Goal: Use online tool/utility: Utilize a website feature to perform a specific function

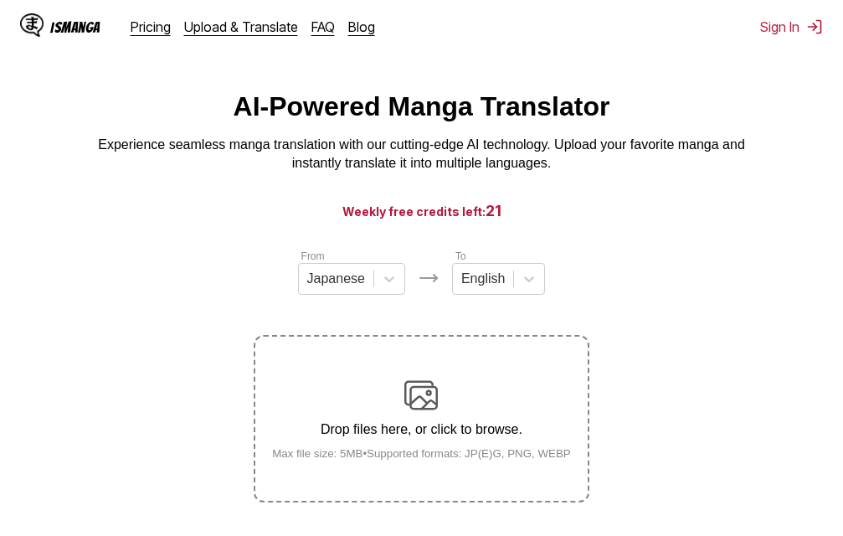
scroll to position [213, 0]
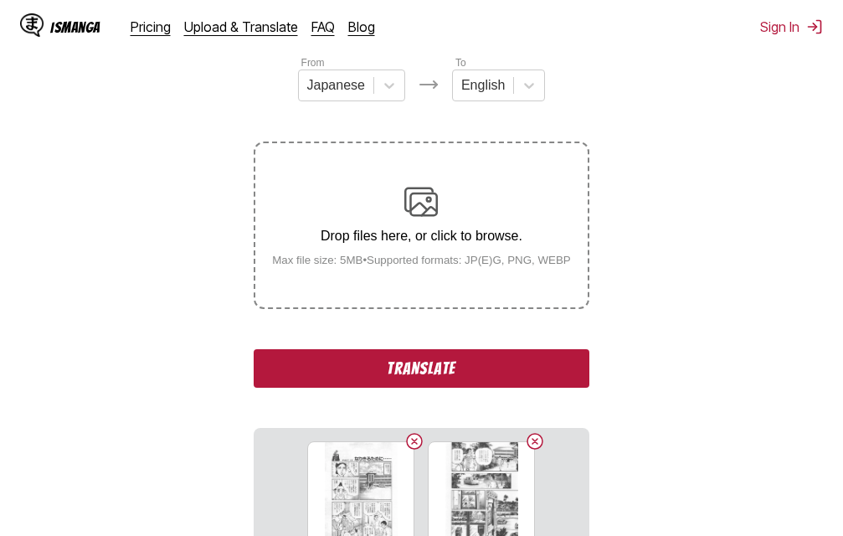
drag, startPoint x: 187, startPoint y: 375, endPoint x: 161, endPoint y: 377, distance: 26.1
drag, startPoint x: 161, startPoint y: 377, endPoint x: 139, endPoint y: 393, distance: 26.5
drag, startPoint x: 139, startPoint y: 393, endPoint x: 498, endPoint y: 378, distance: 359.3
click at [498, 378] on button "Translate" at bounding box center [421, 368] width 335 height 39
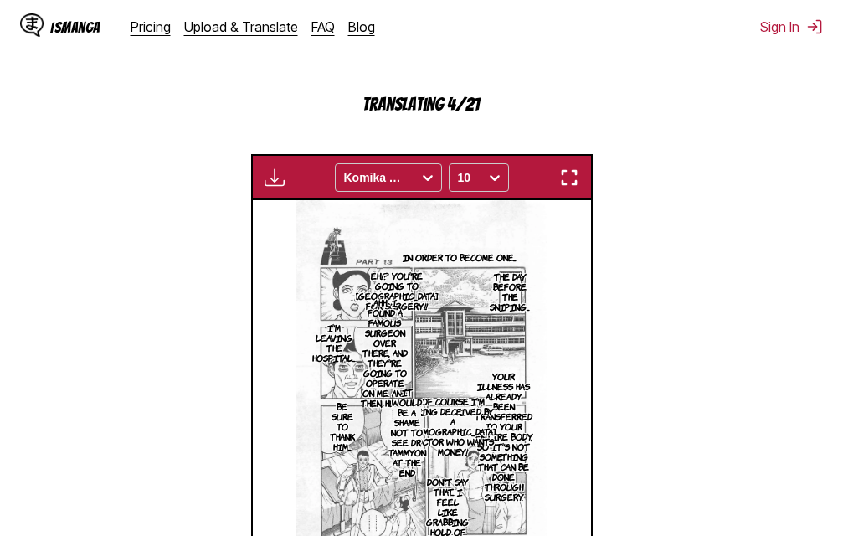
scroll to position [543, 0]
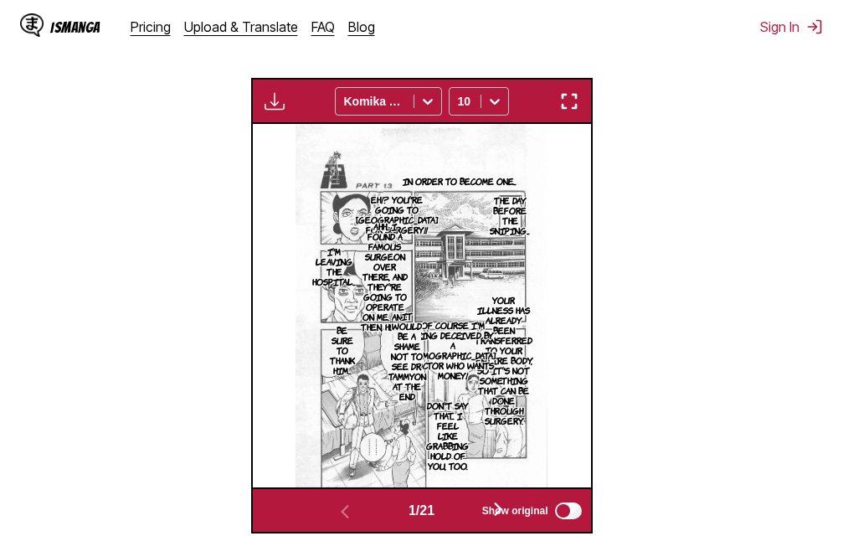
drag, startPoint x: 571, startPoint y: 95, endPoint x: 1376, endPoint y: 296, distance: 830.0
click at [571, 95] on img "button" at bounding box center [569, 101] width 20 height 20
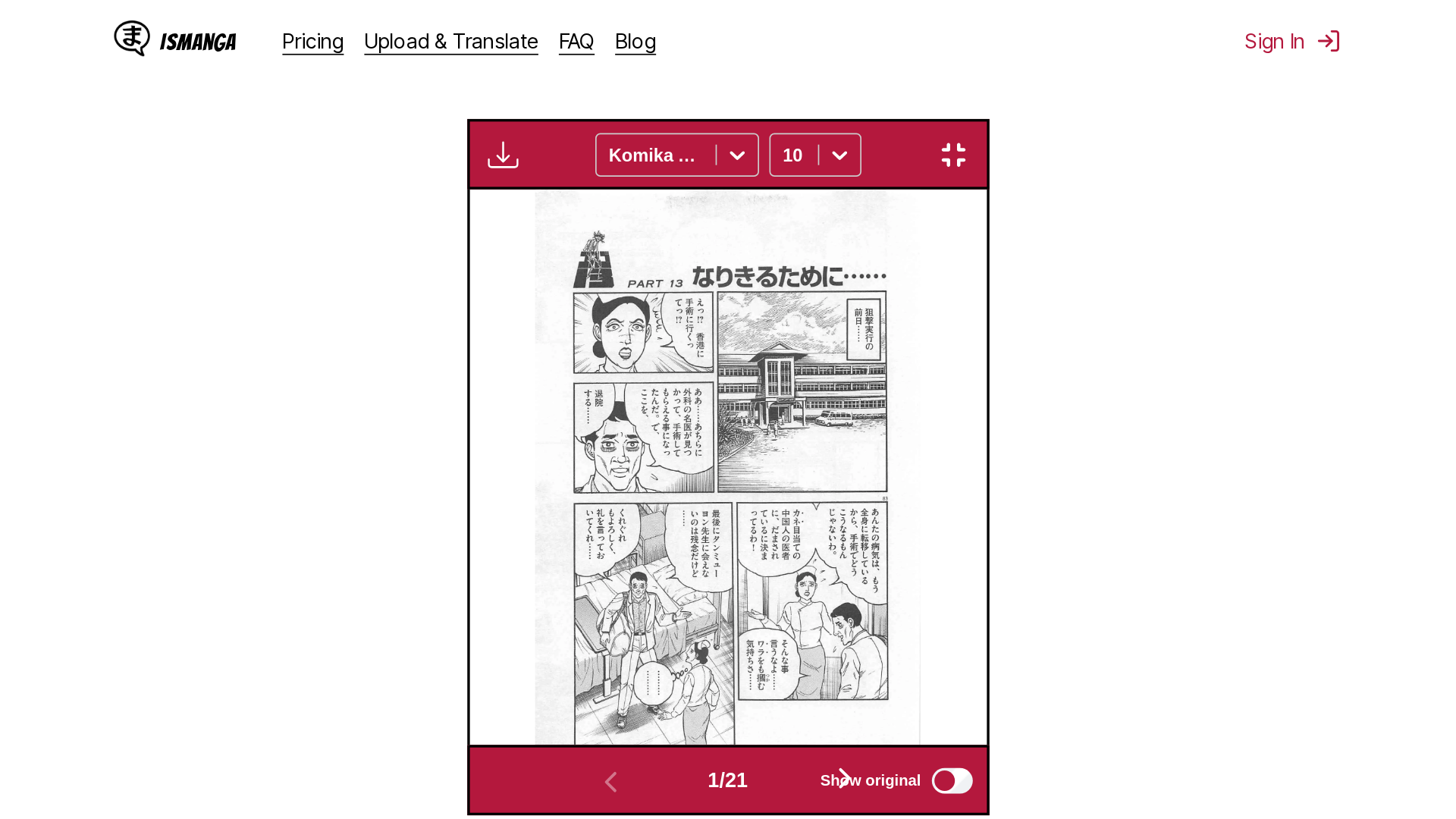
scroll to position [159, 0]
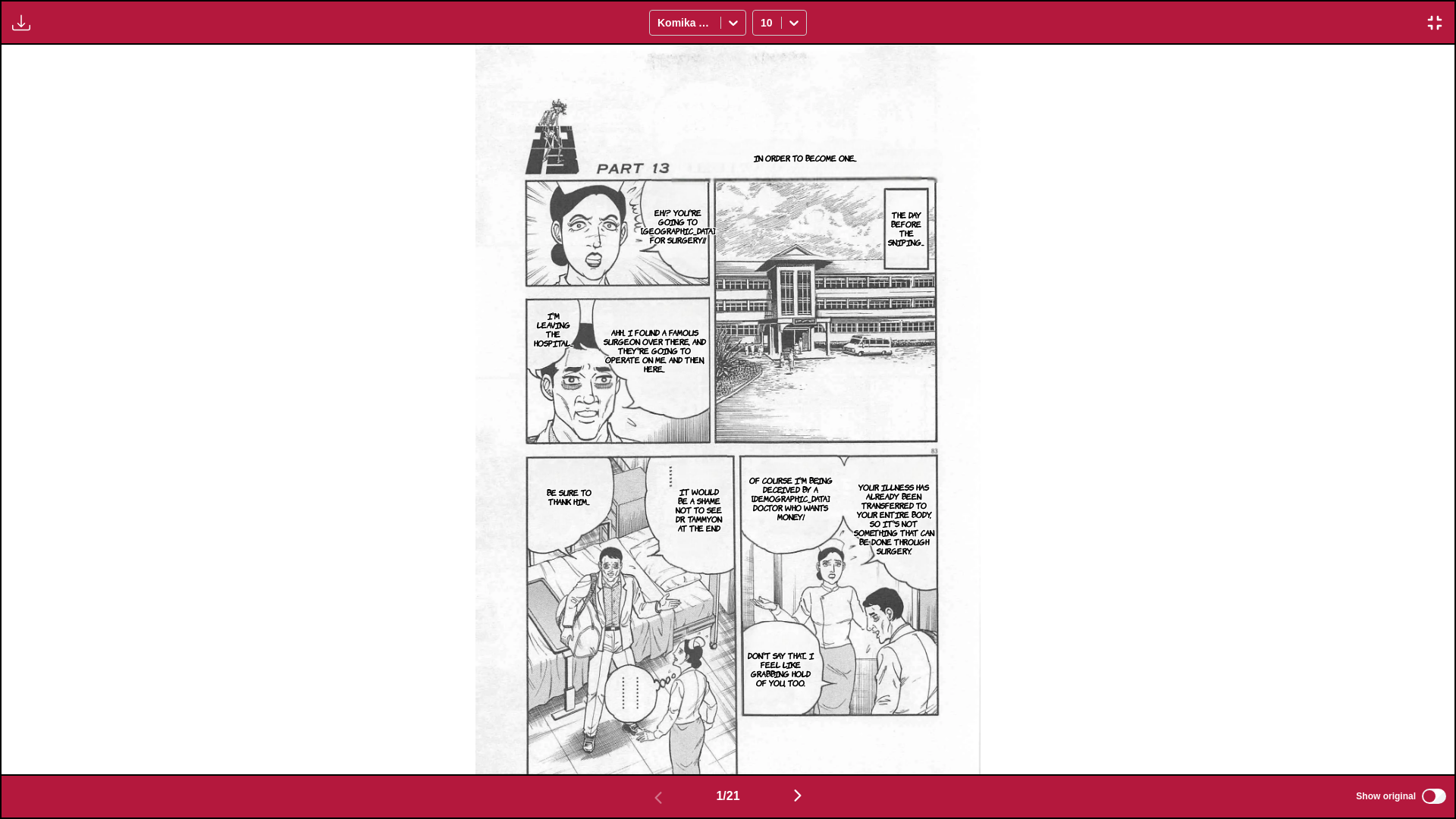
click at [763, 485] on img "button" at bounding box center [797, 795] width 18 height 18
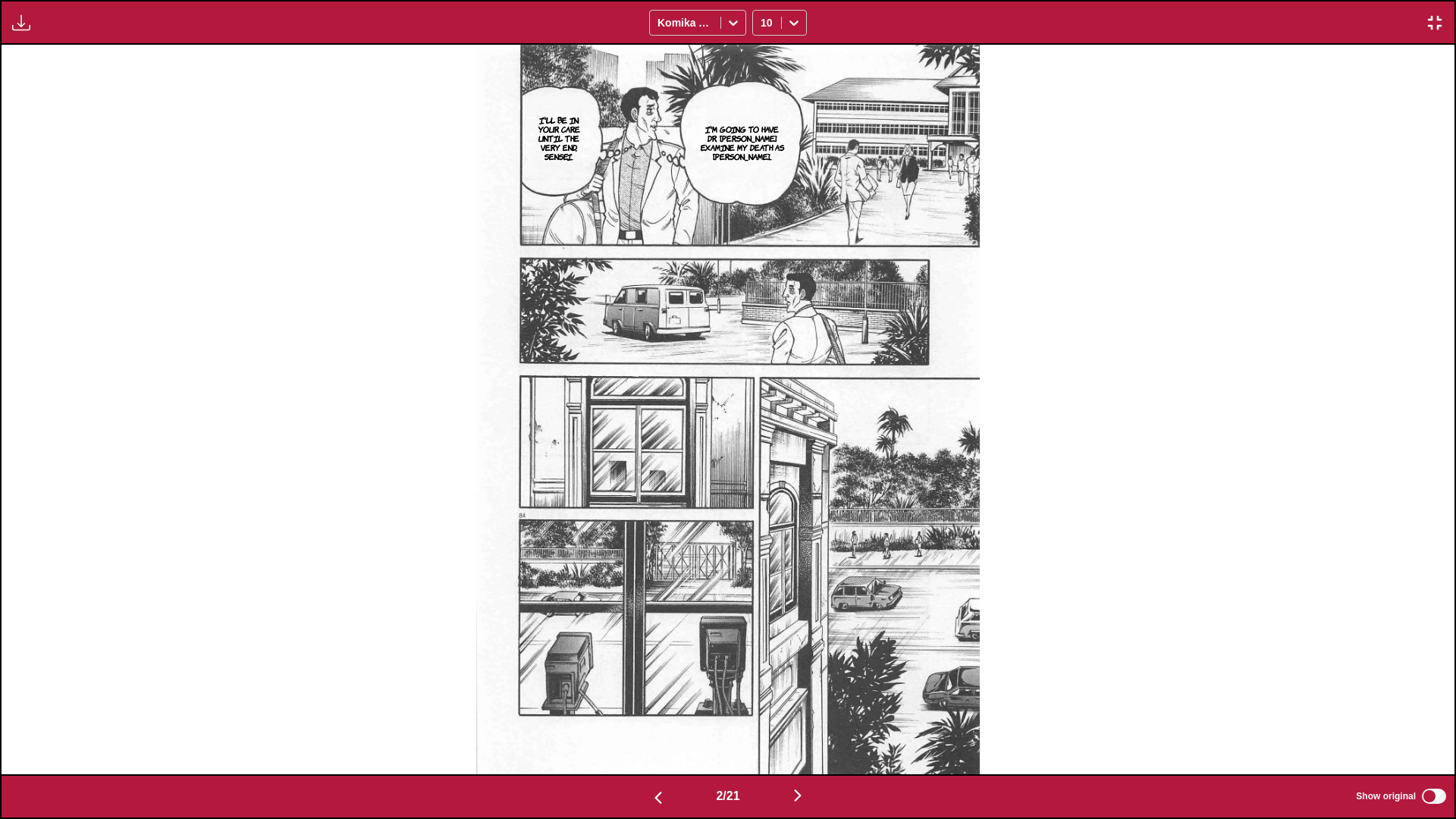
click at [763, 485] on img "button" at bounding box center [797, 795] width 18 height 18
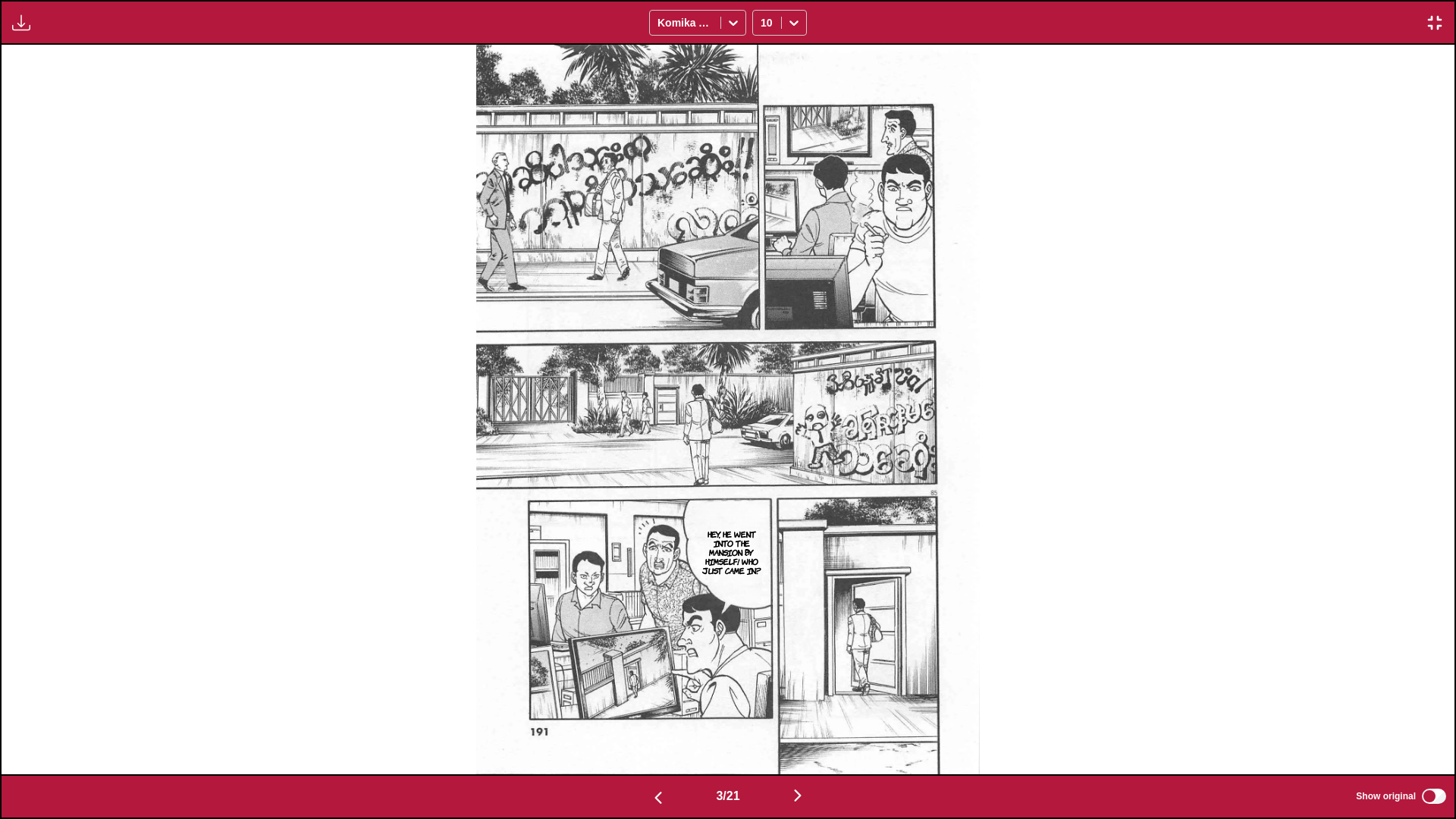
click at [763, 485] on img "button" at bounding box center [797, 795] width 18 height 18
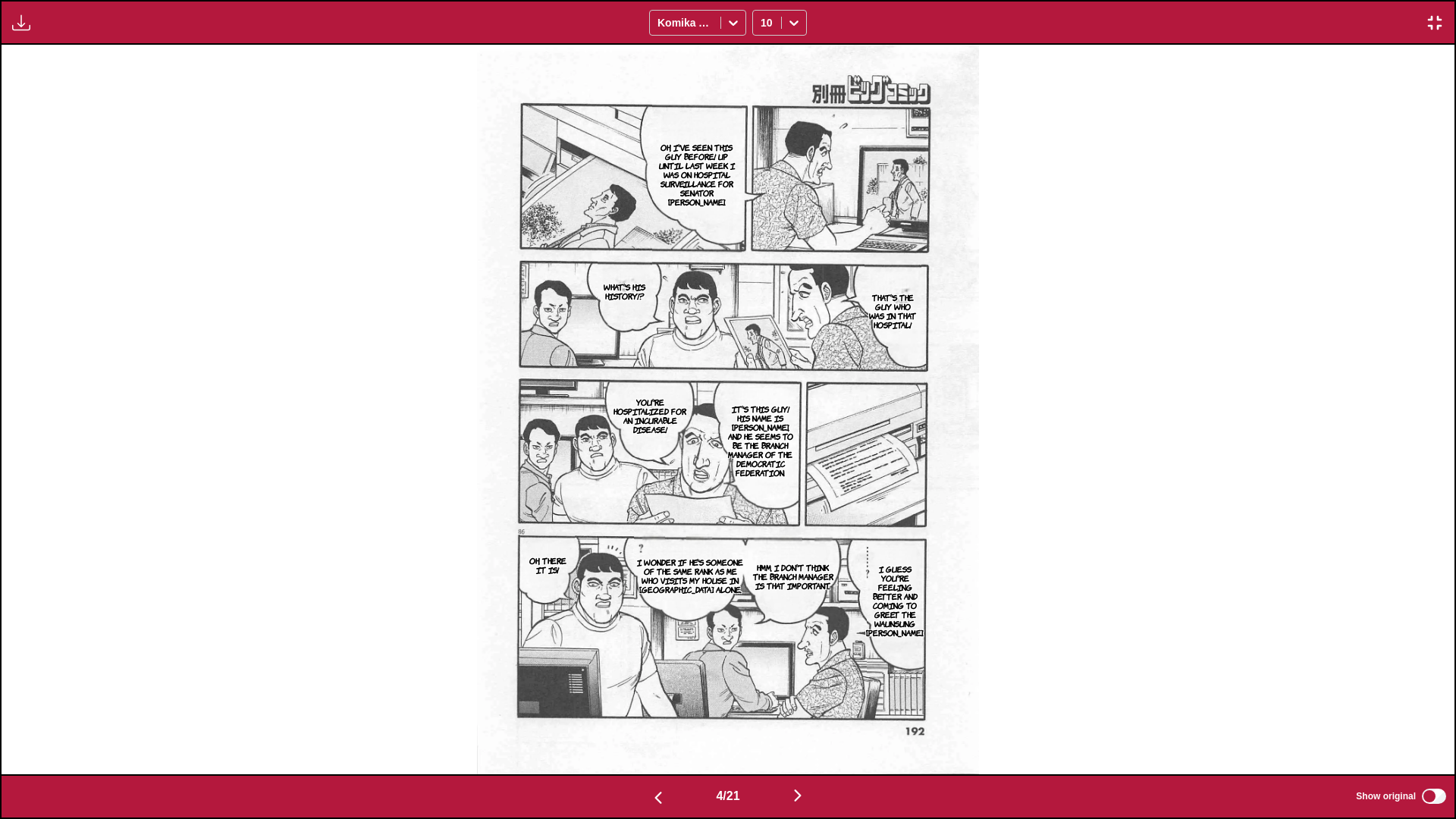
click at [711, 485] on p "I wonder if he's someone of the same rank as me who visits my house in [GEOGRAP…" at bounding box center [691, 575] width 114 height 43
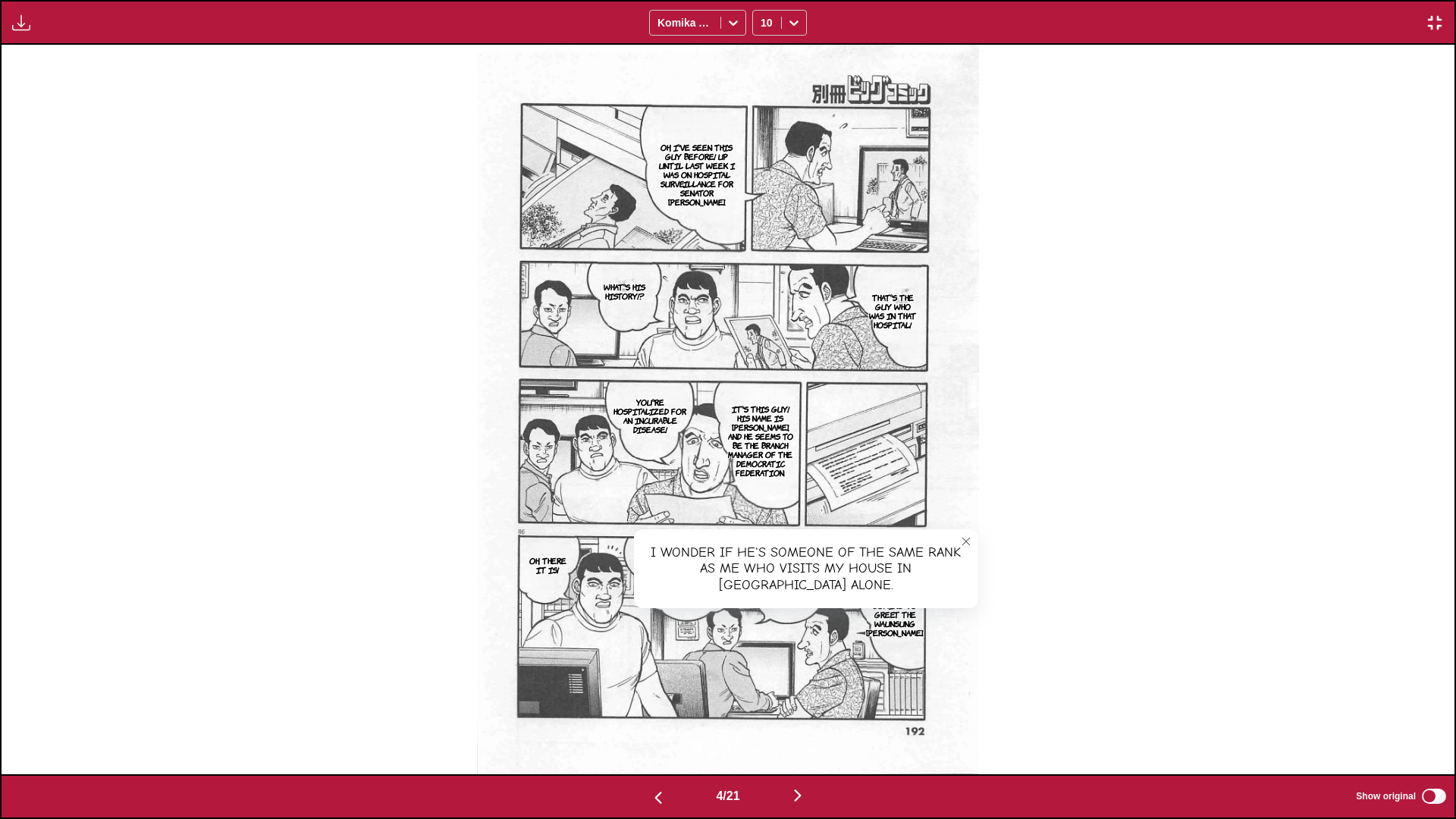
click at [763, 485] on div "I wonder if he's someone of the same rank as me who visits my house in [GEOGRAP…" at bounding box center [806, 569] width 344 height 80
click at [763, 485] on img at bounding box center [727, 409] width 501 height 729
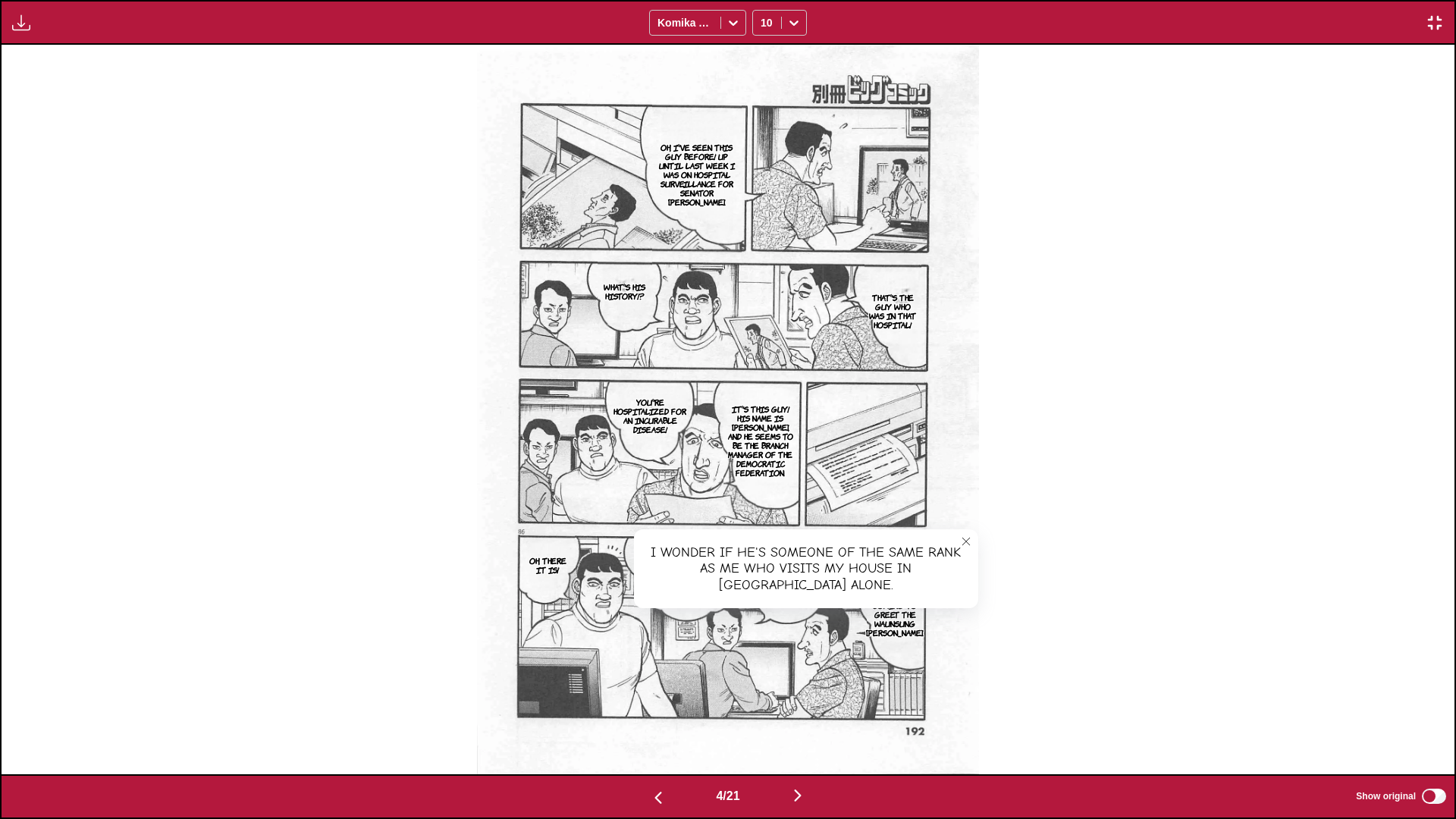
click at [763, 485] on icon "close-tooltip" at bounding box center [966, 542] width 11 height 11
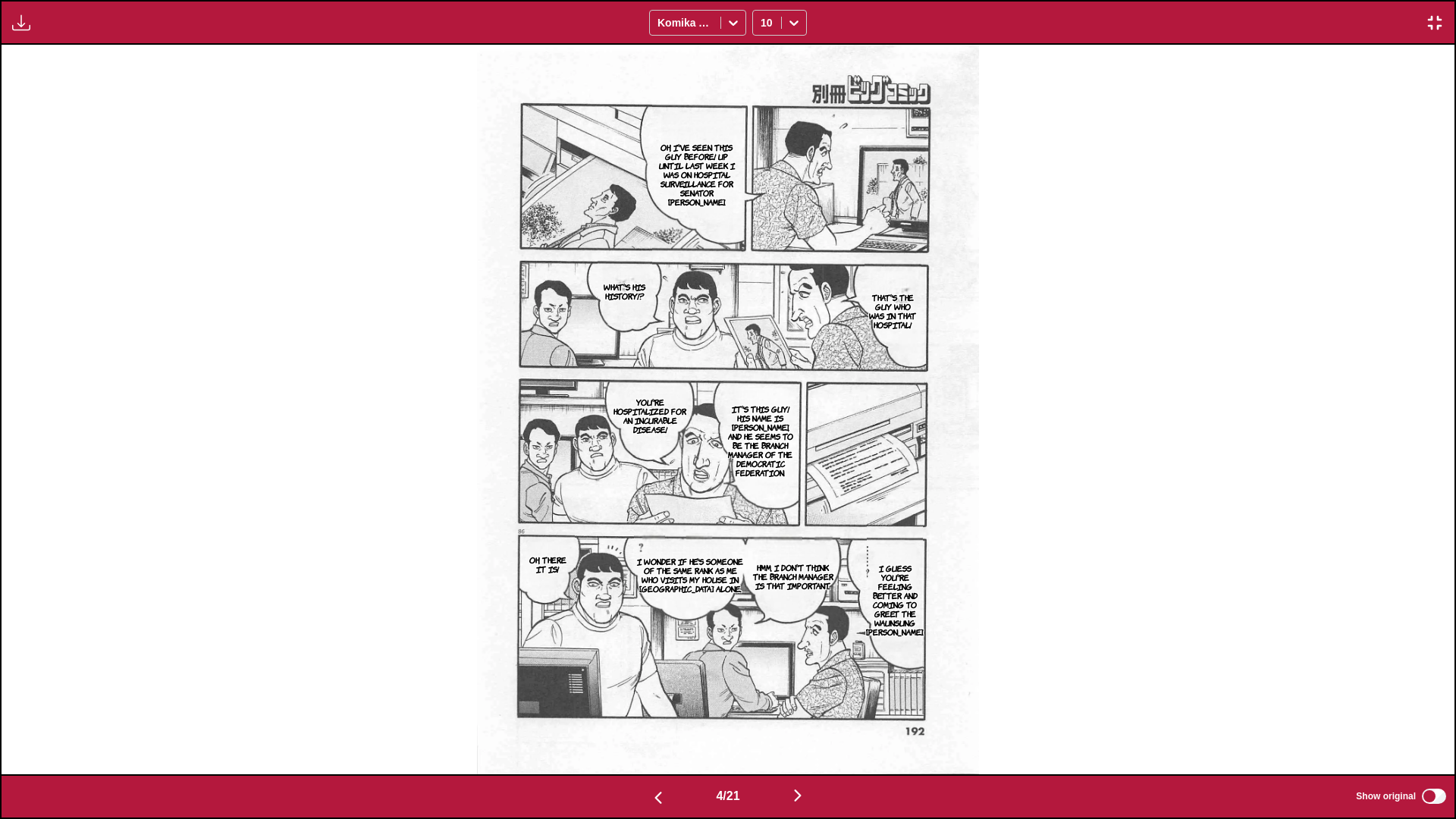
click at [763, 485] on img "button" at bounding box center [797, 795] width 18 height 18
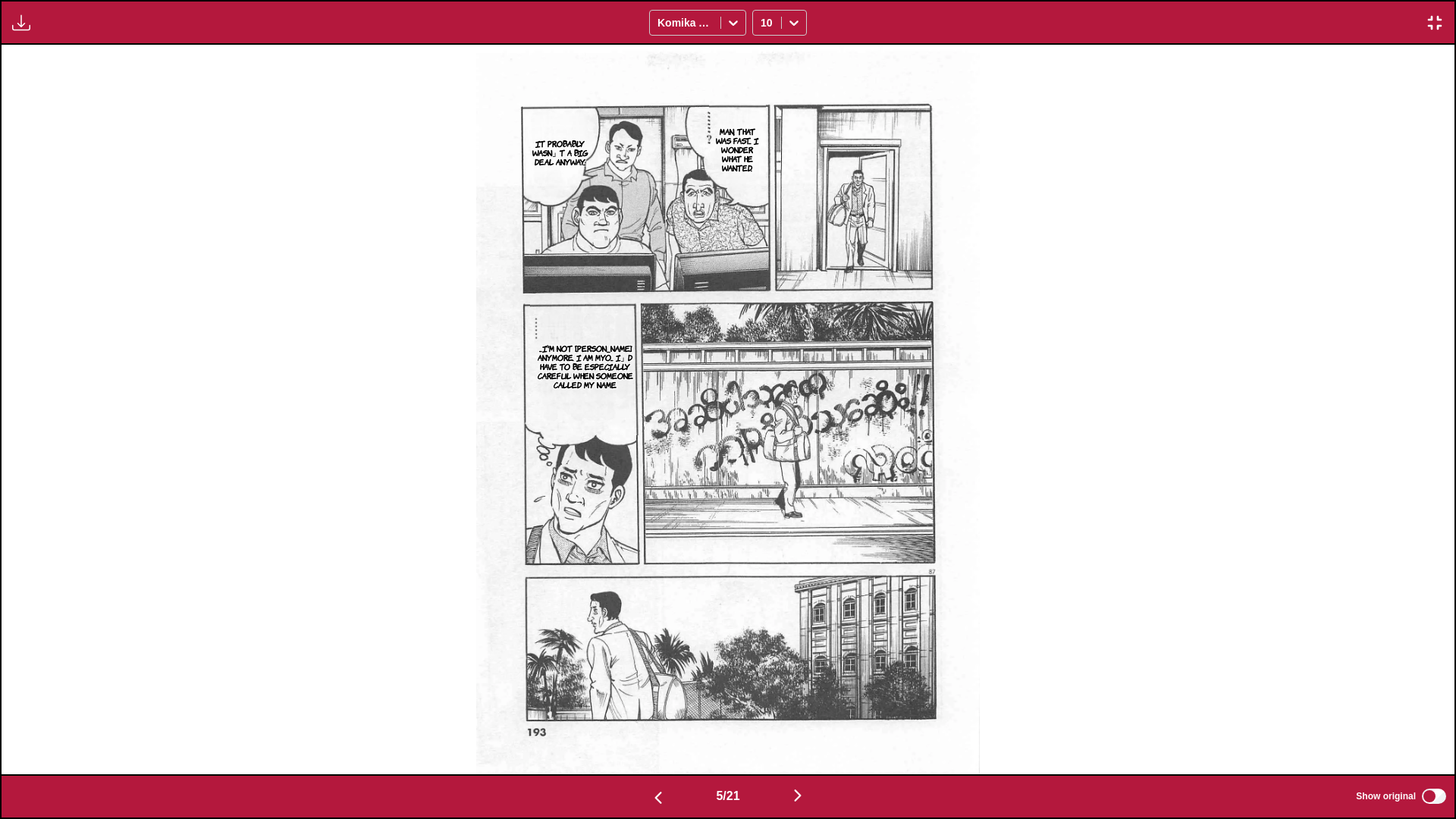
click at [763, 485] on img "button" at bounding box center [797, 795] width 18 height 18
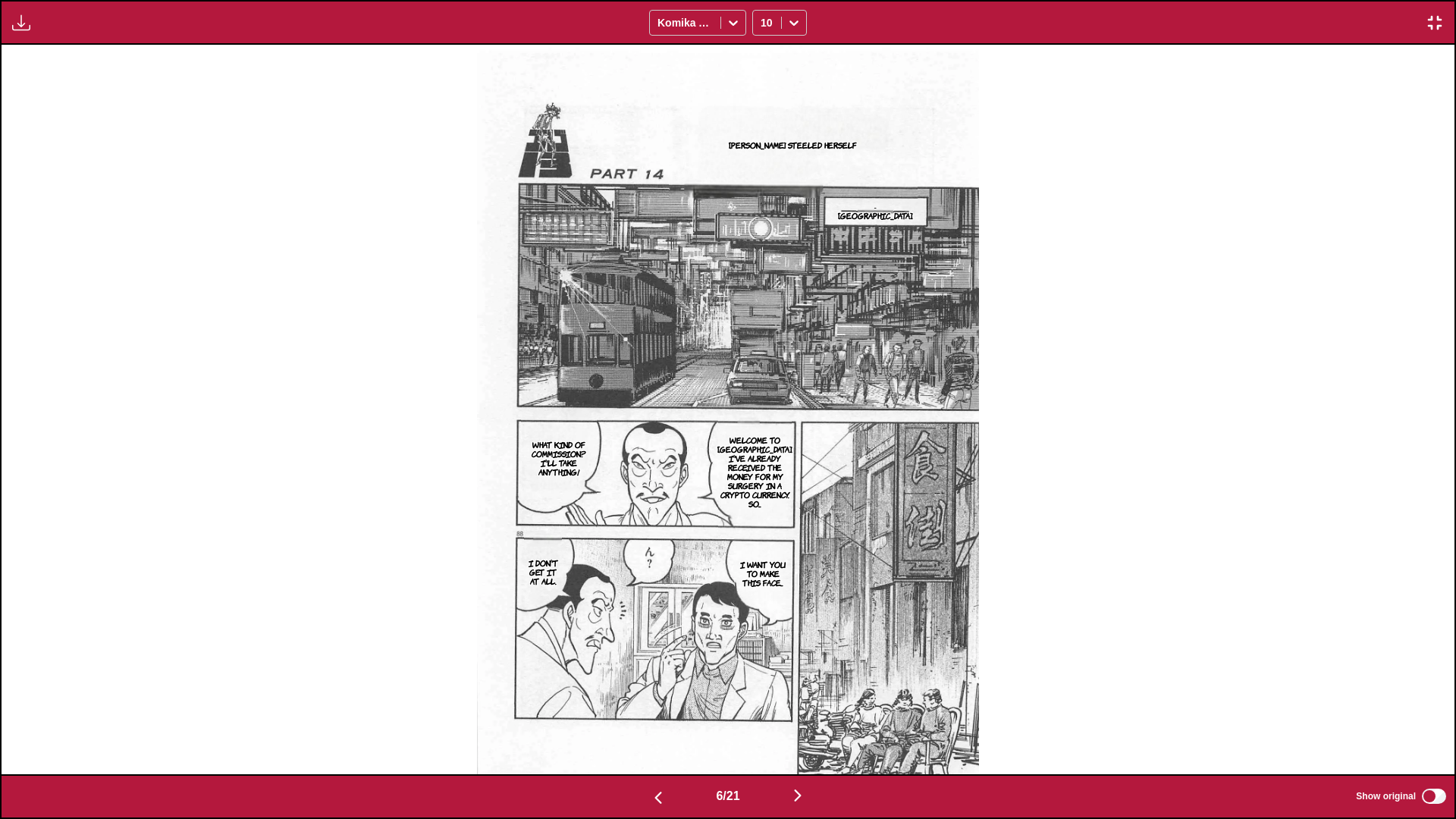
click at [763, 485] on button "button" at bounding box center [797, 796] width 91 height 22
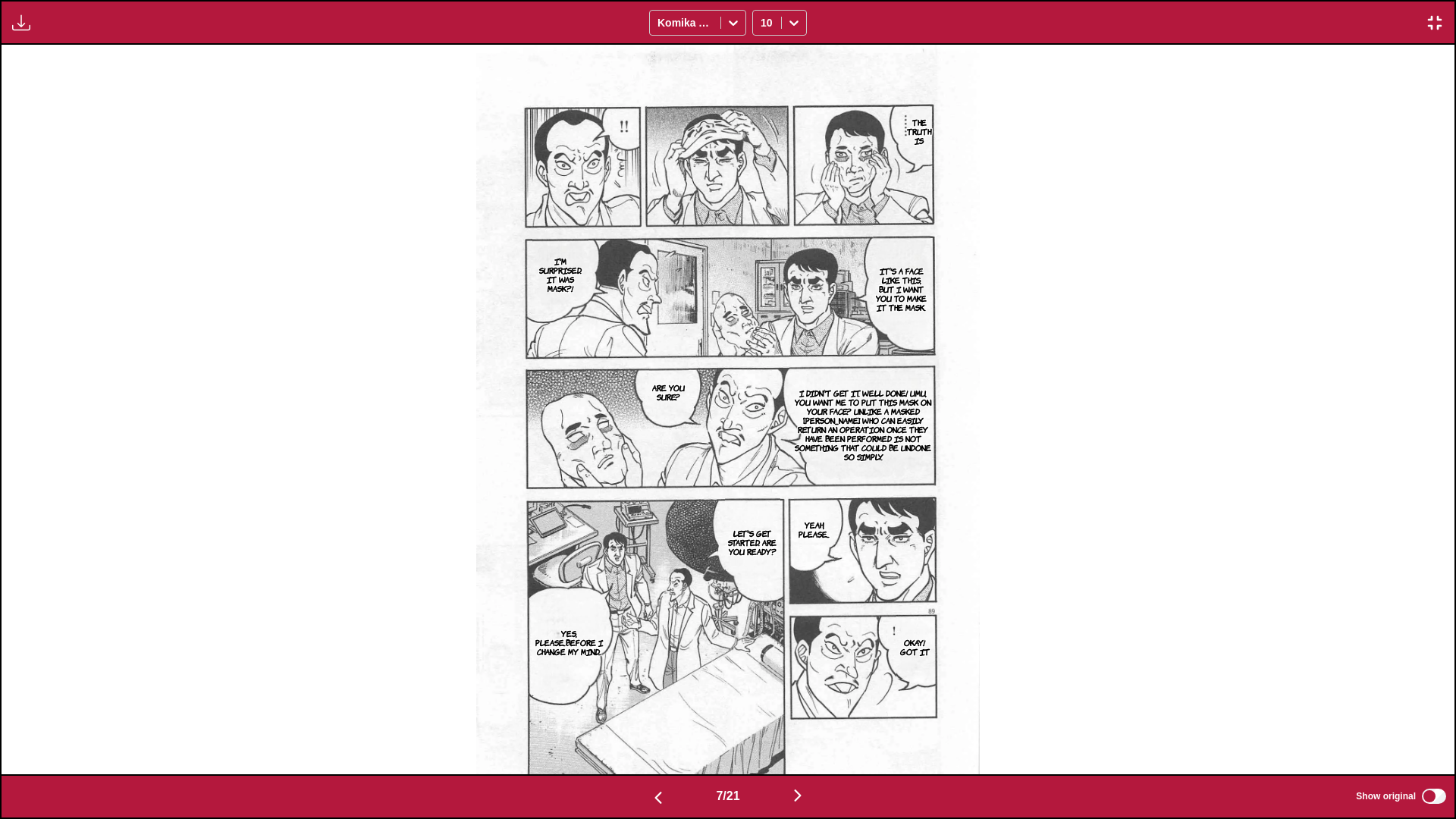
click at [763, 485] on img "button" at bounding box center [797, 795] width 18 height 18
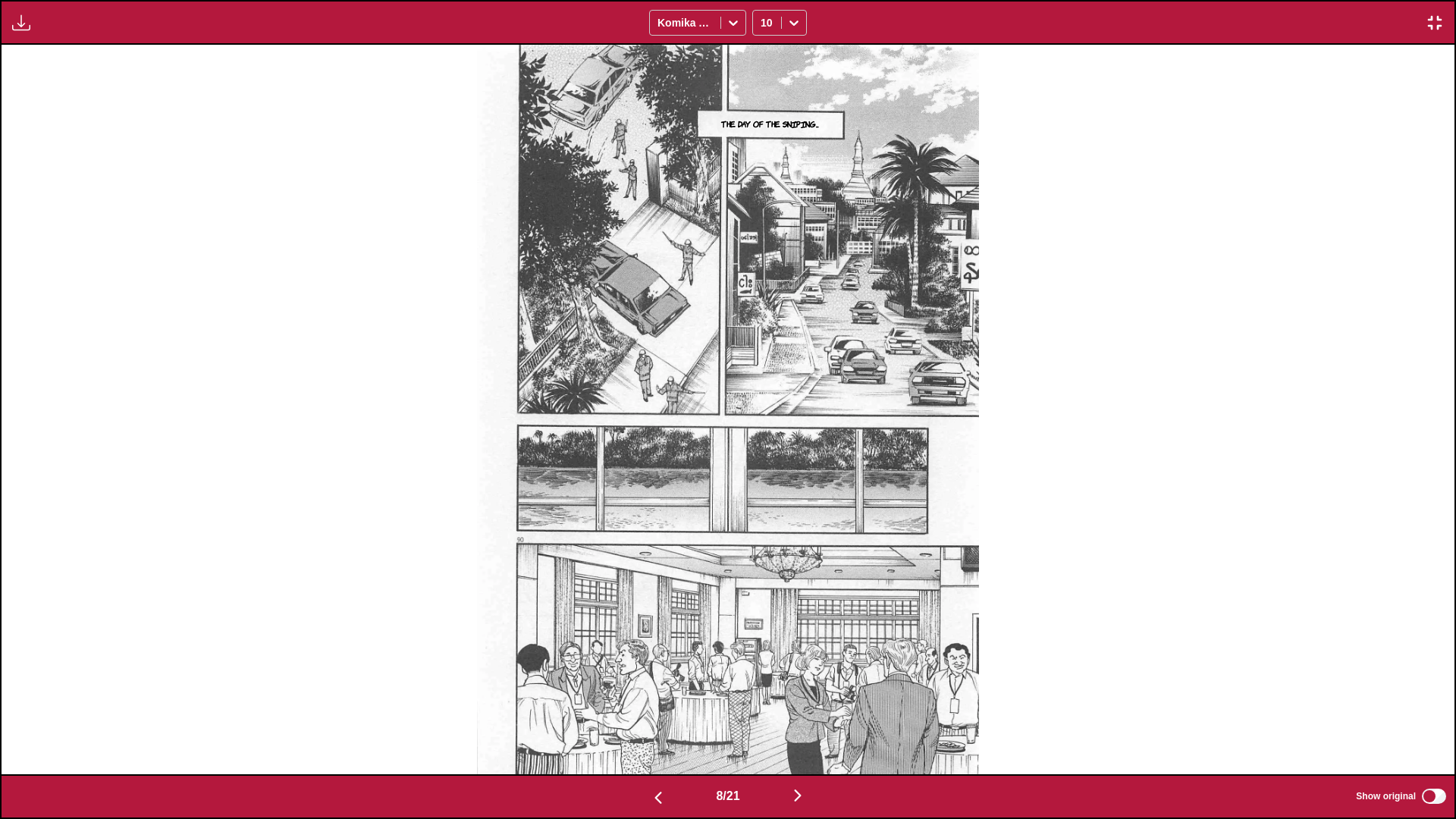
click at [763, 485] on img "button" at bounding box center [797, 795] width 18 height 18
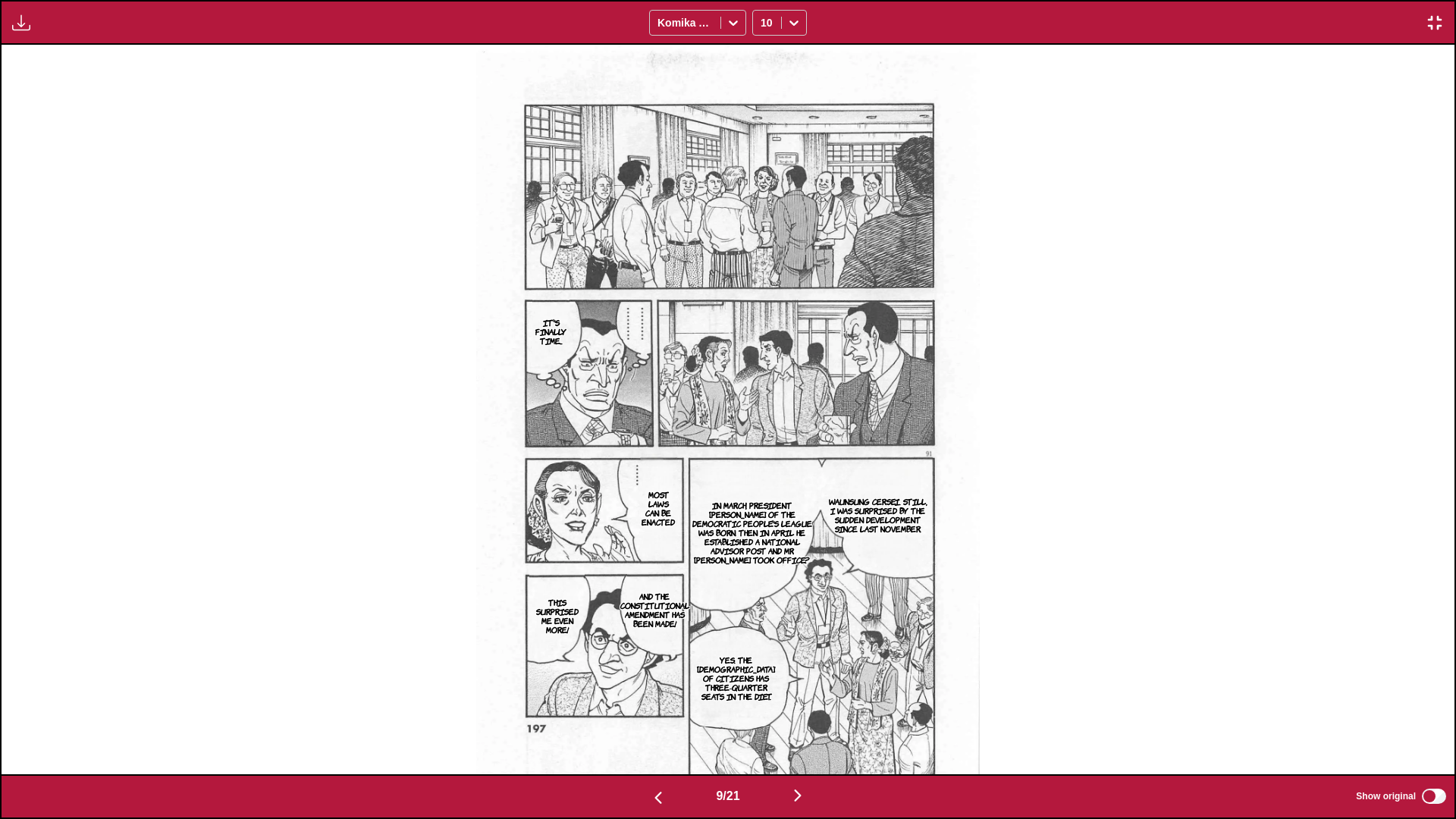
click at [763, 485] on img "button" at bounding box center [797, 795] width 18 height 18
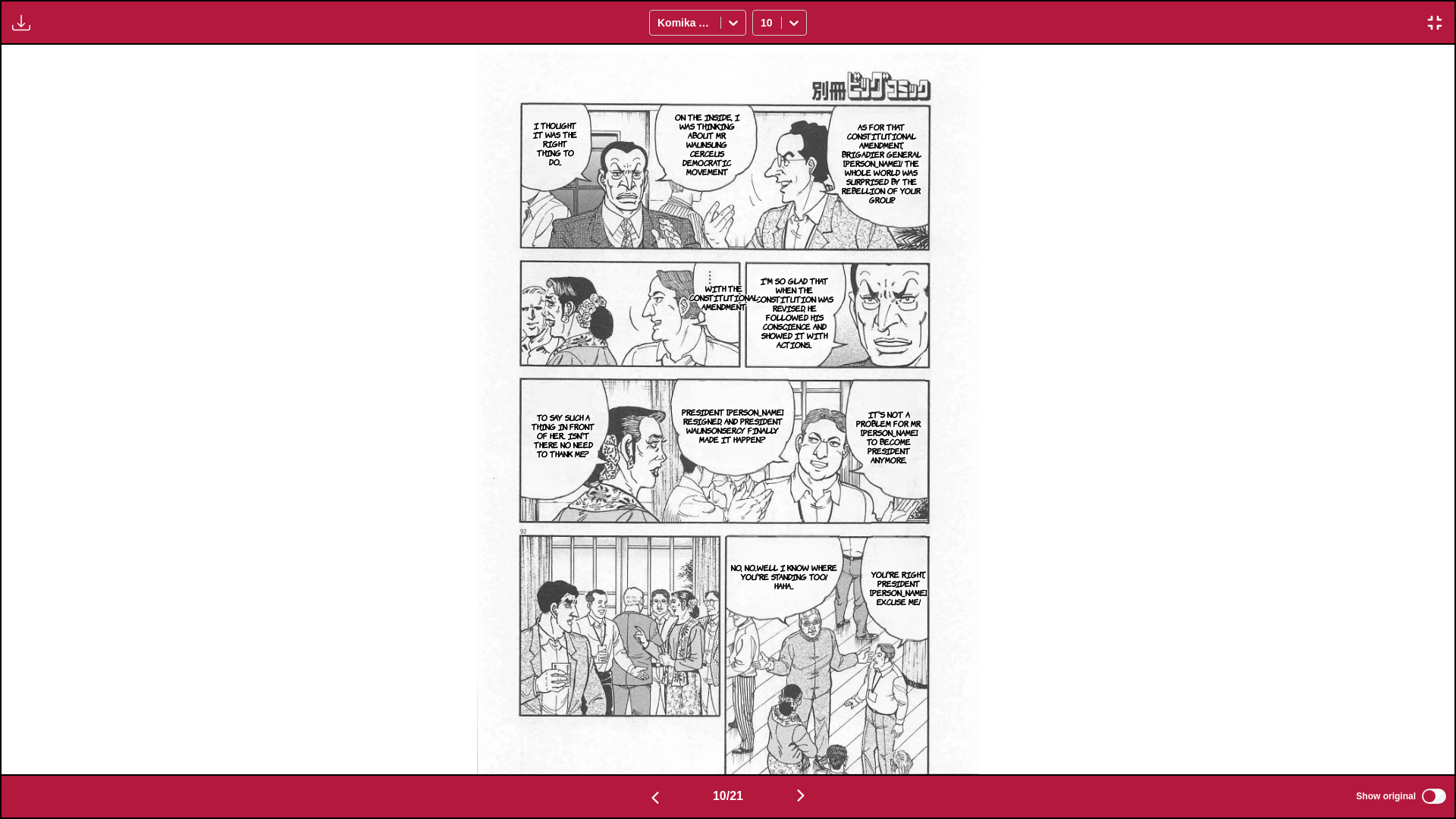
click at [763, 485] on img "button" at bounding box center [801, 795] width 18 height 18
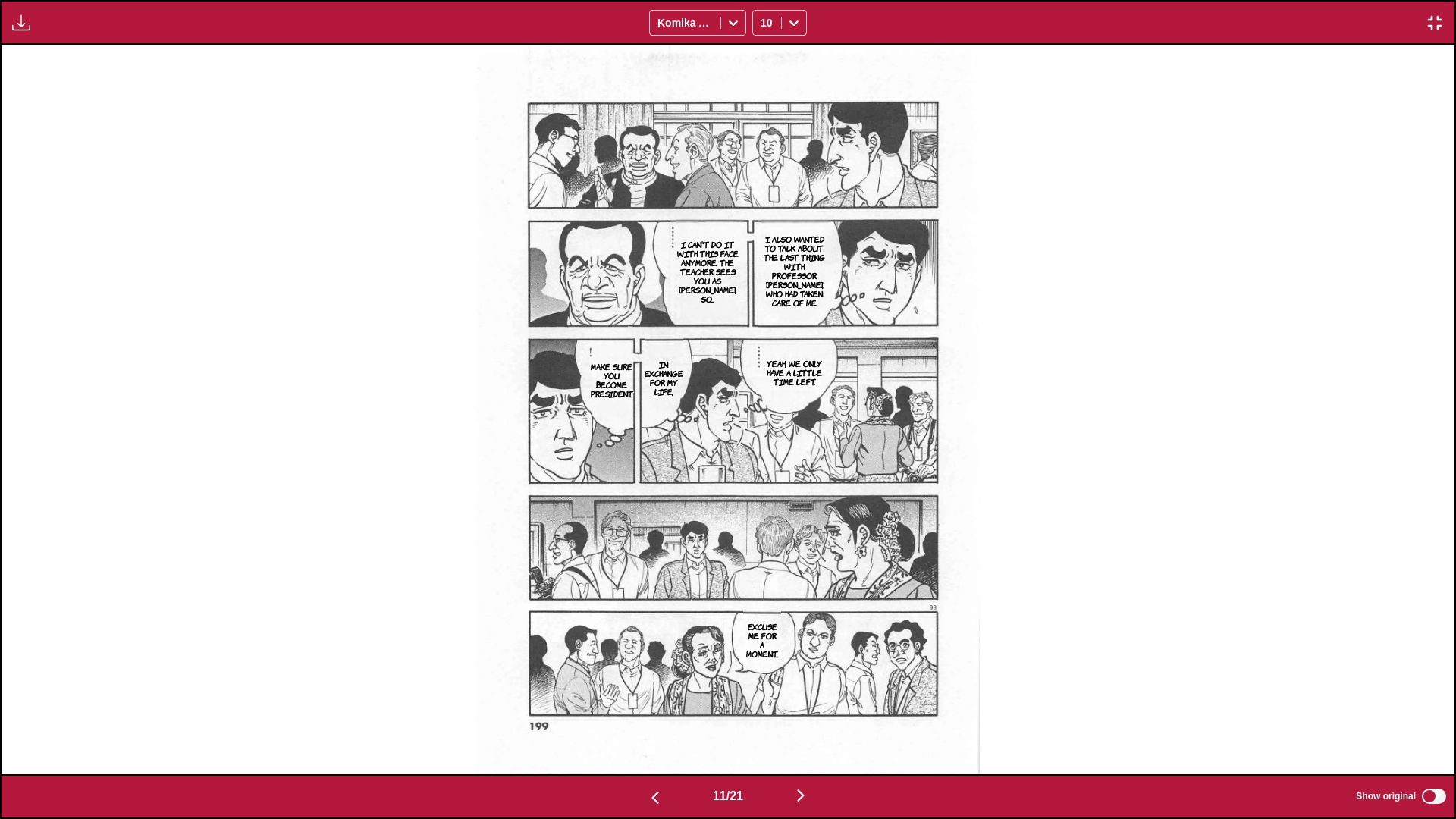
click at [763, 485] on img "button" at bounding box center [801, 795] width 18 height 18
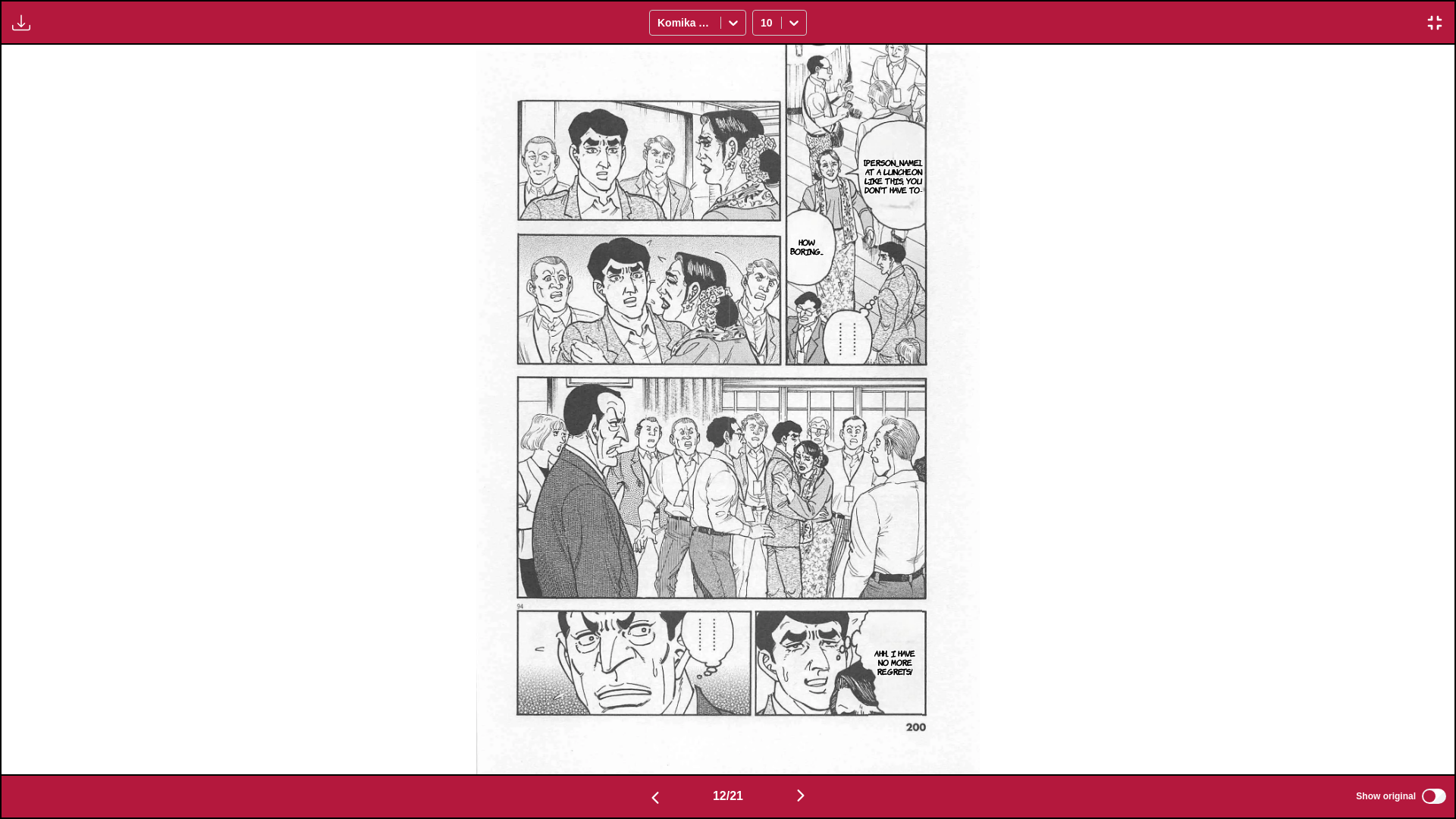
click at [763, 485] on img "button" at bounding box center [801, 795] width 18 height 18
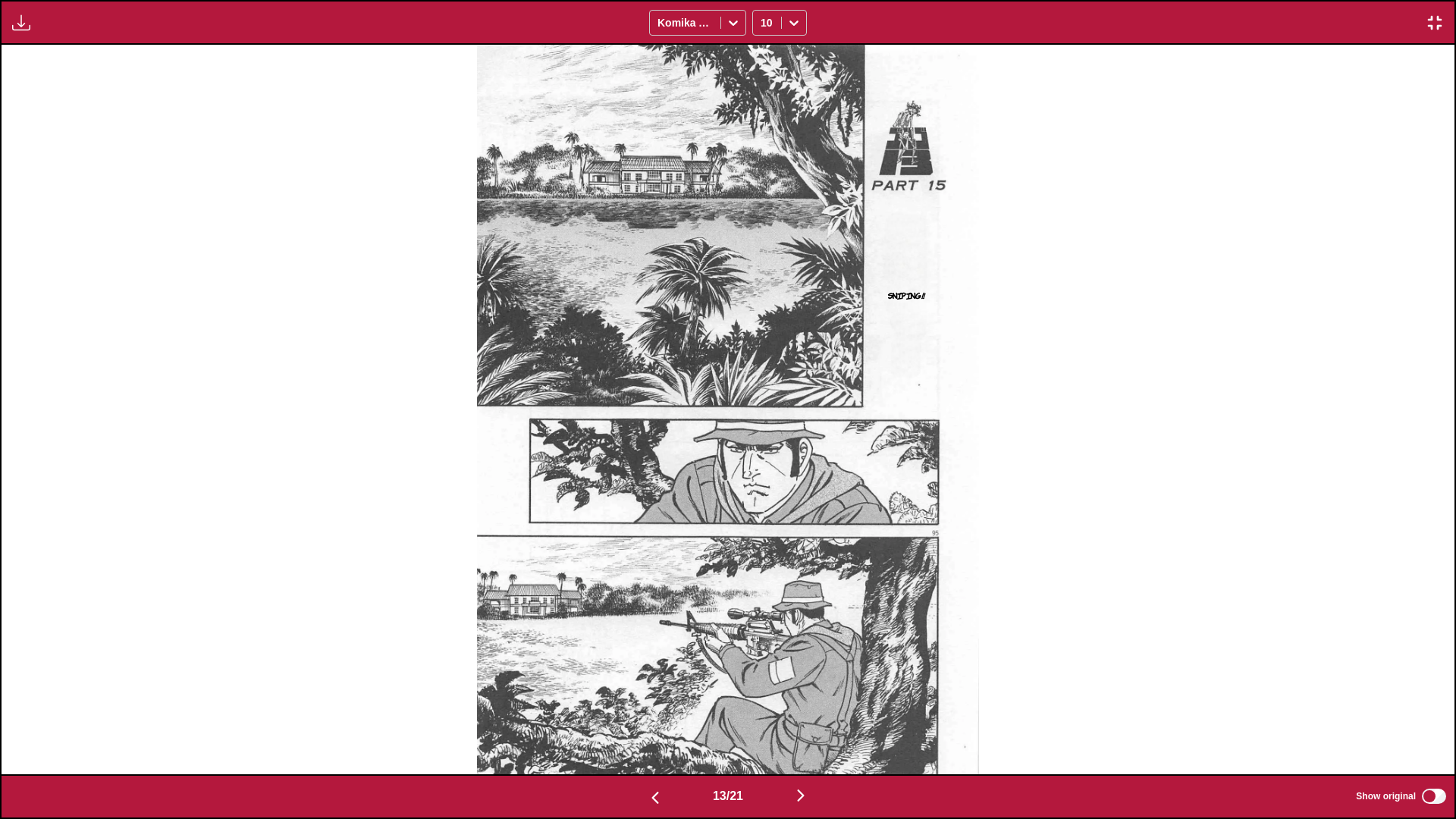
click at [763, 485] on img "button" at bounding box center [801, 795] width 18 height 18
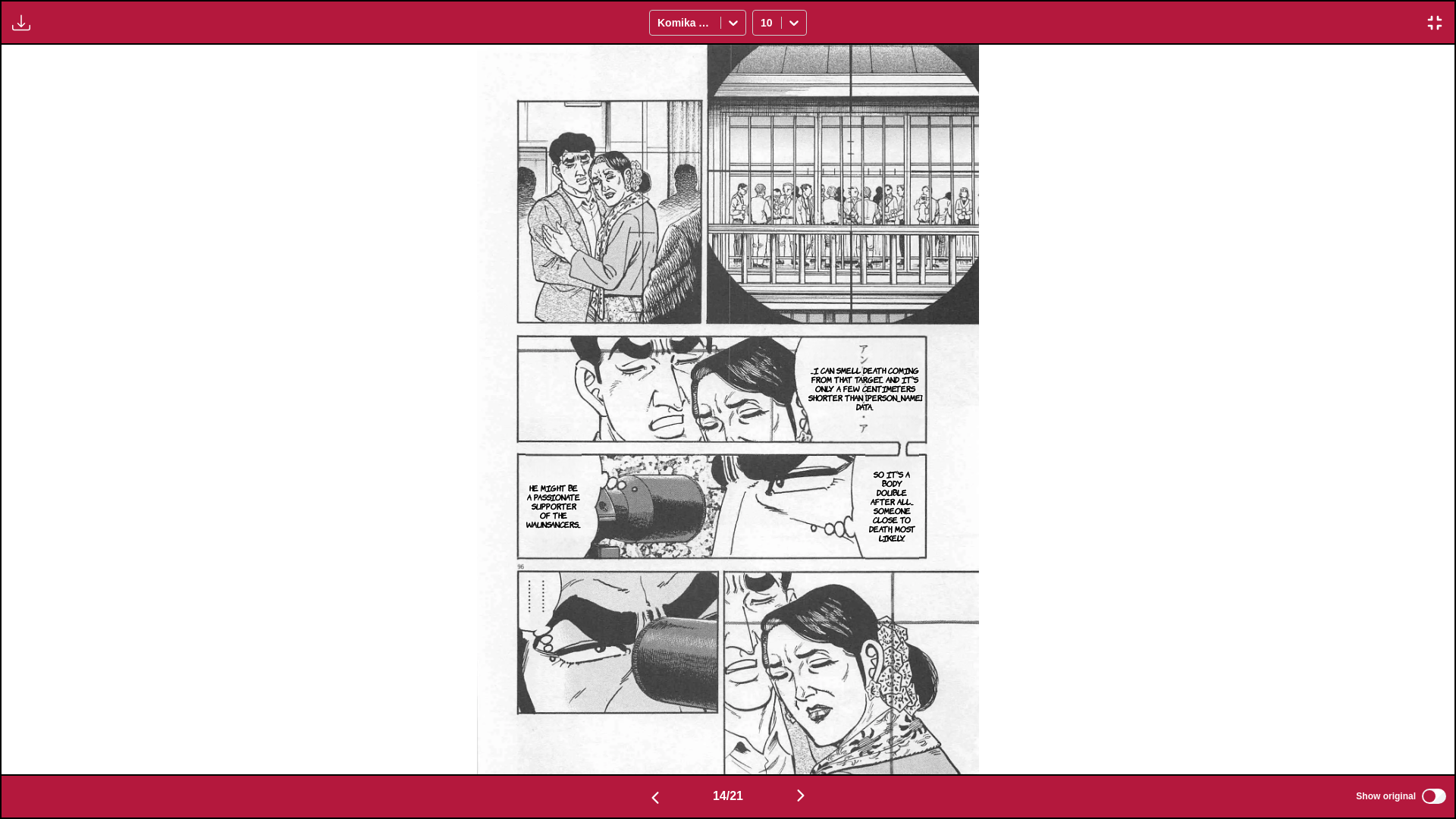
click at [763, 485] on img "button" at bounding box center [801, 795] width 18 height 18
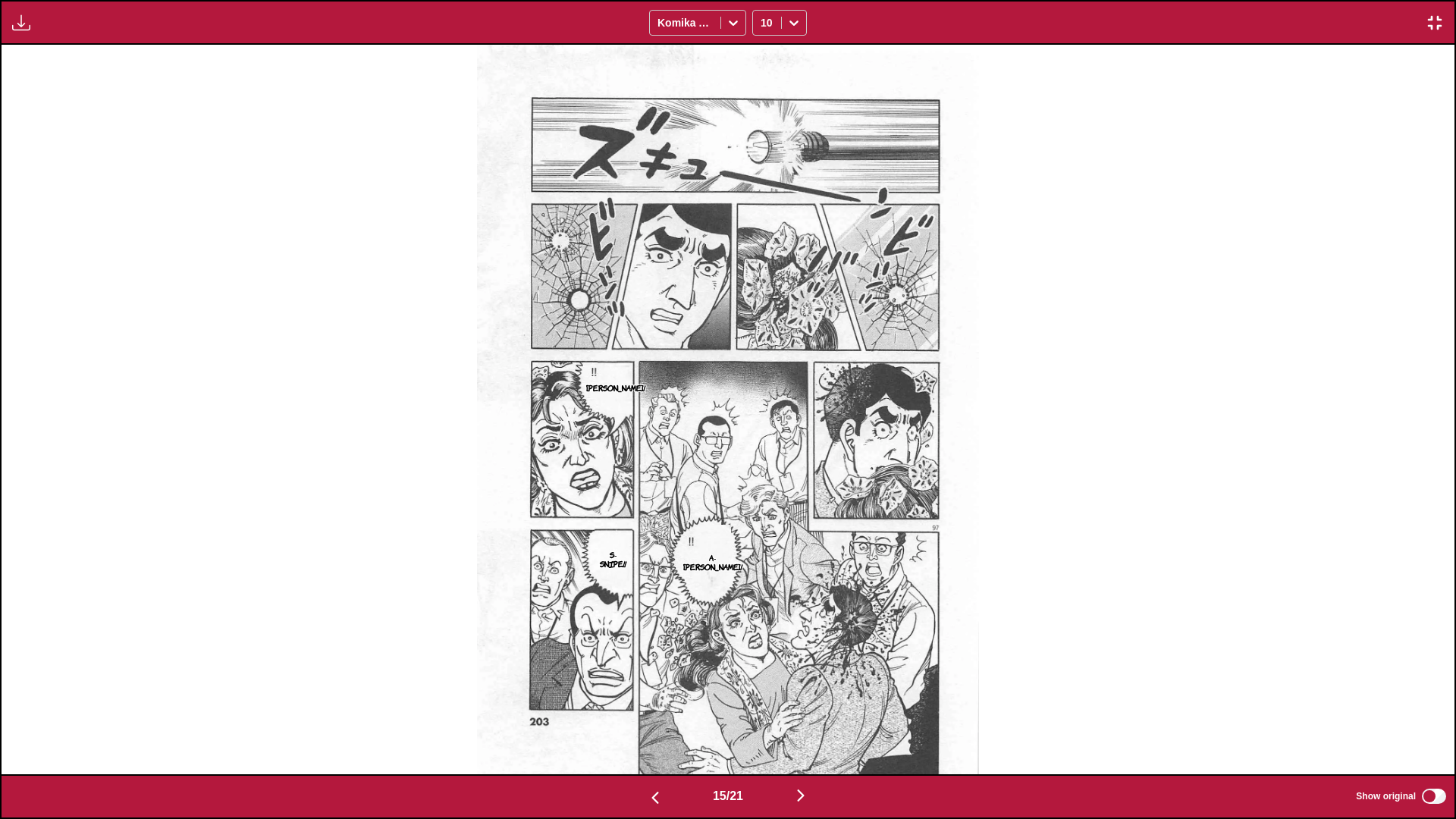
click at [763, 485] on img "button" at bounding box center [801, 795] width 18 height 18
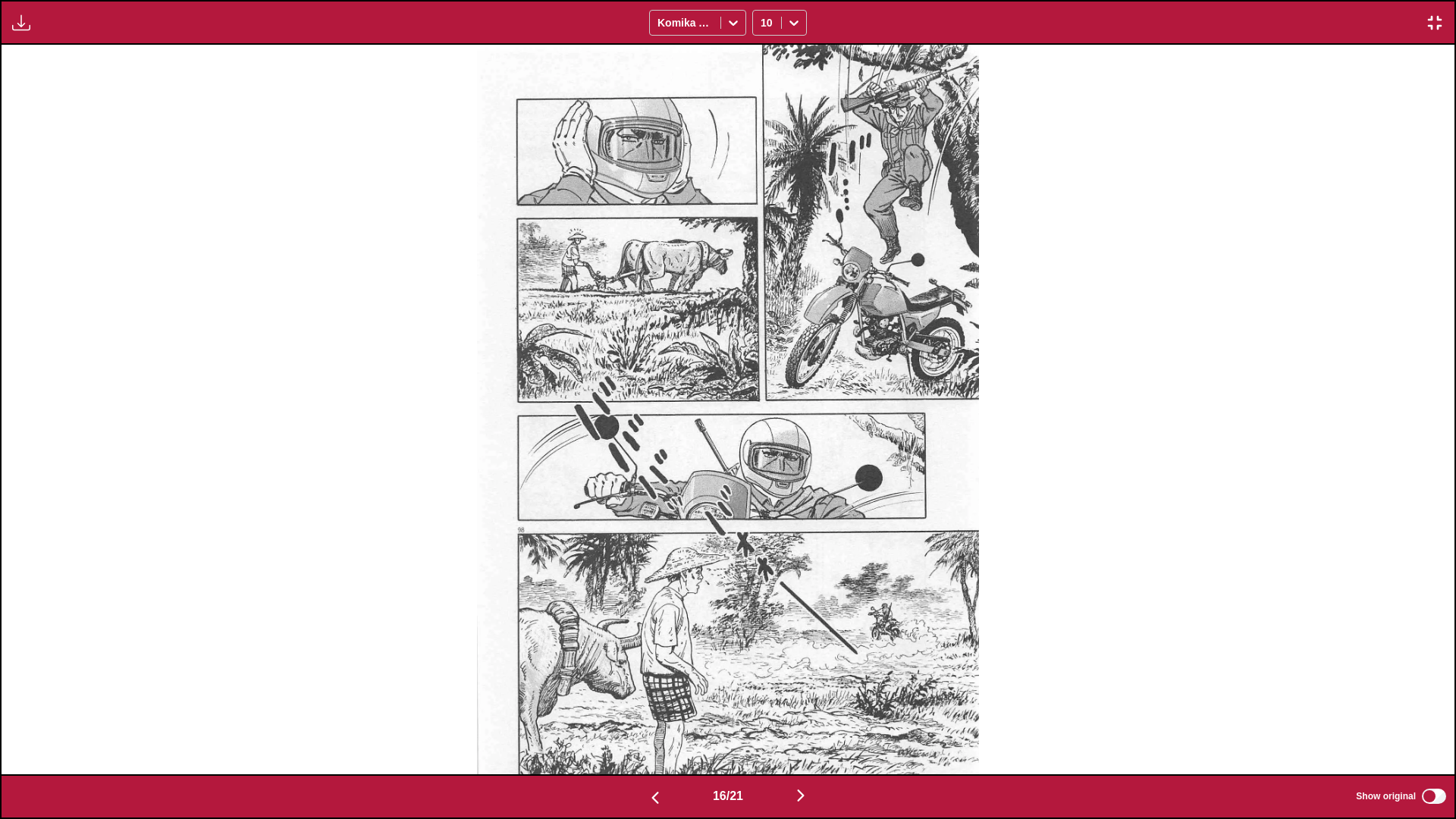
click at [763, 485] on img "button" at bounding box center [801, 795] width 18 height 18
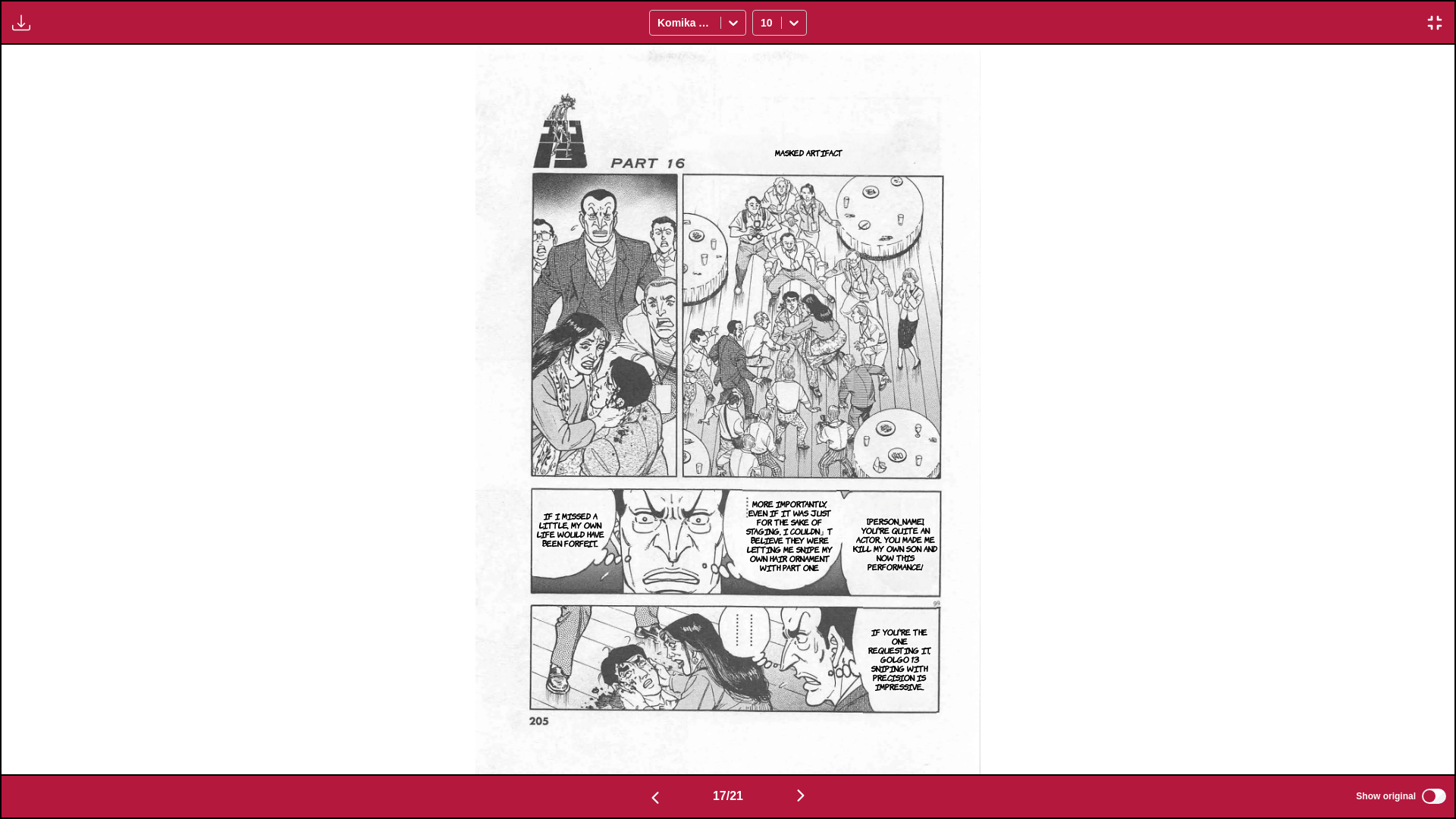
drag, startPoint x: 764, startPoint y: 765, endPoint x: 205, endPoint y: 539, distance: 603.0
click at [205, 485] on div "Masked Artifact Waunsung Cerceus, you're quite an actor... You made me kill my …" at bounding box center [728, 409] width 1453 height 729
click at [763, 485] on img "button" at bounding box center [801, 795] width 18 height 18
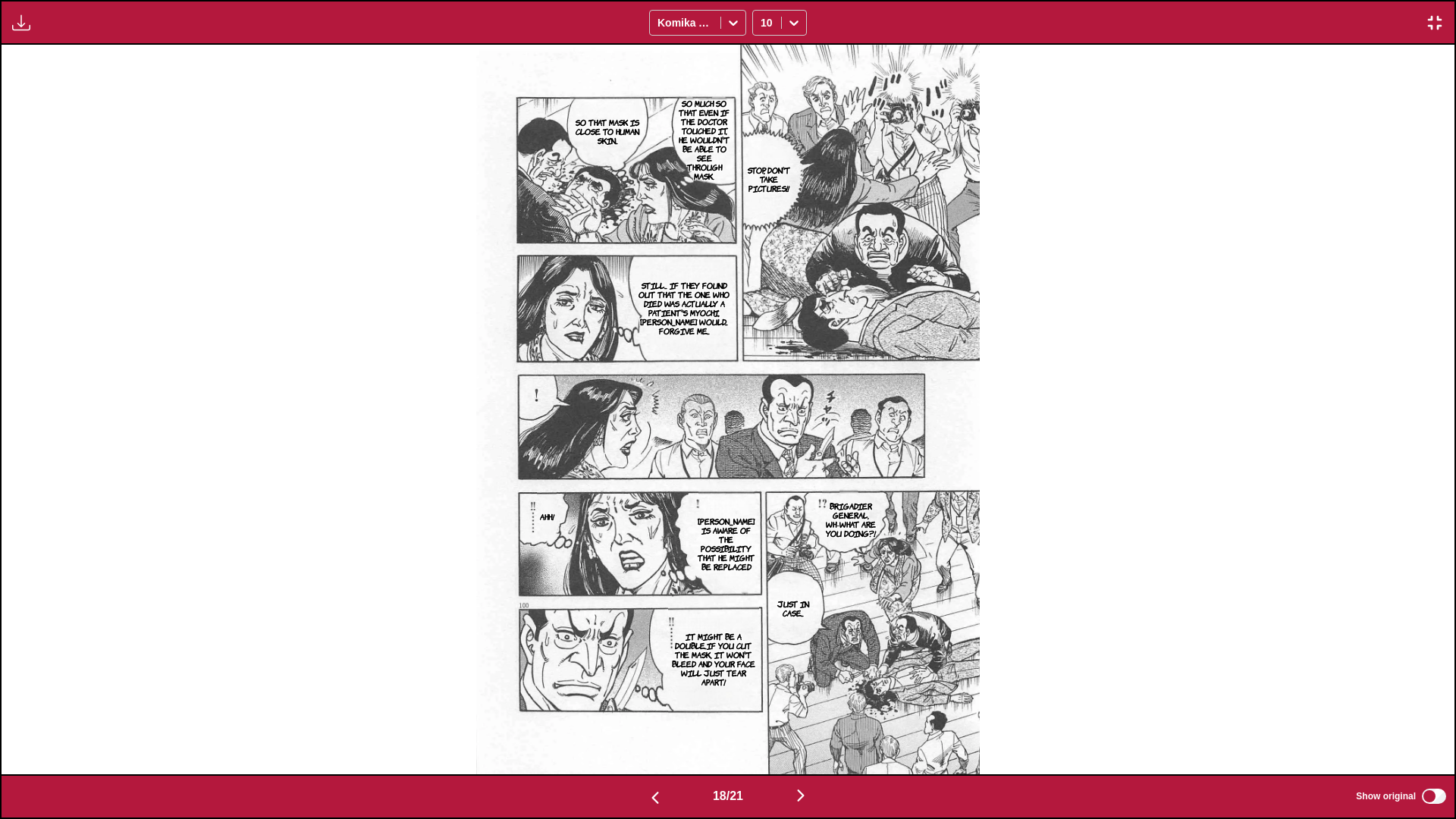
click at [763, 485] on img "button" at bounding box center [801, 795] width 18 height 18
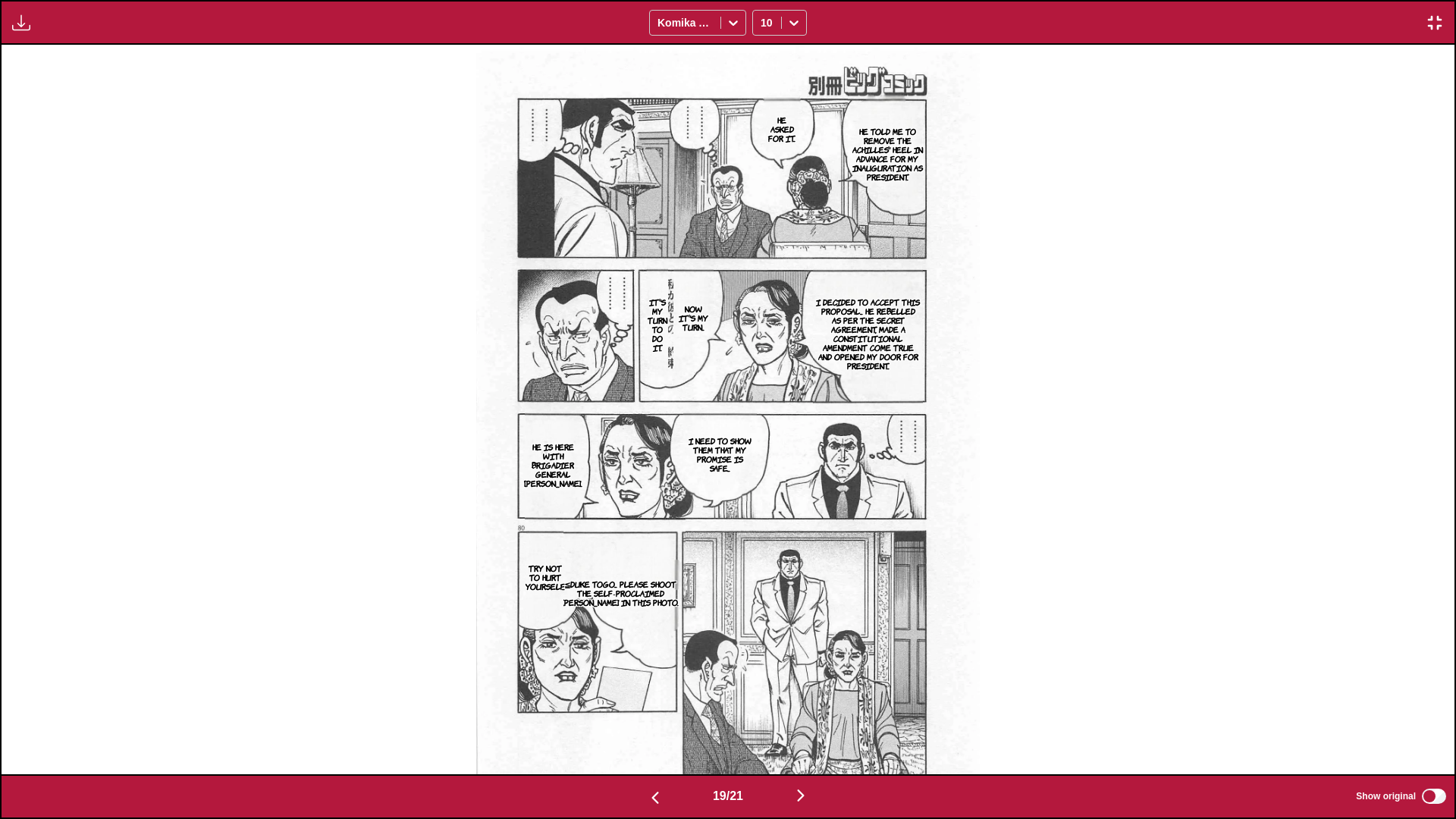
click at [763, 485] on img "button" at bounding box center [801, 795] width 18 height 18
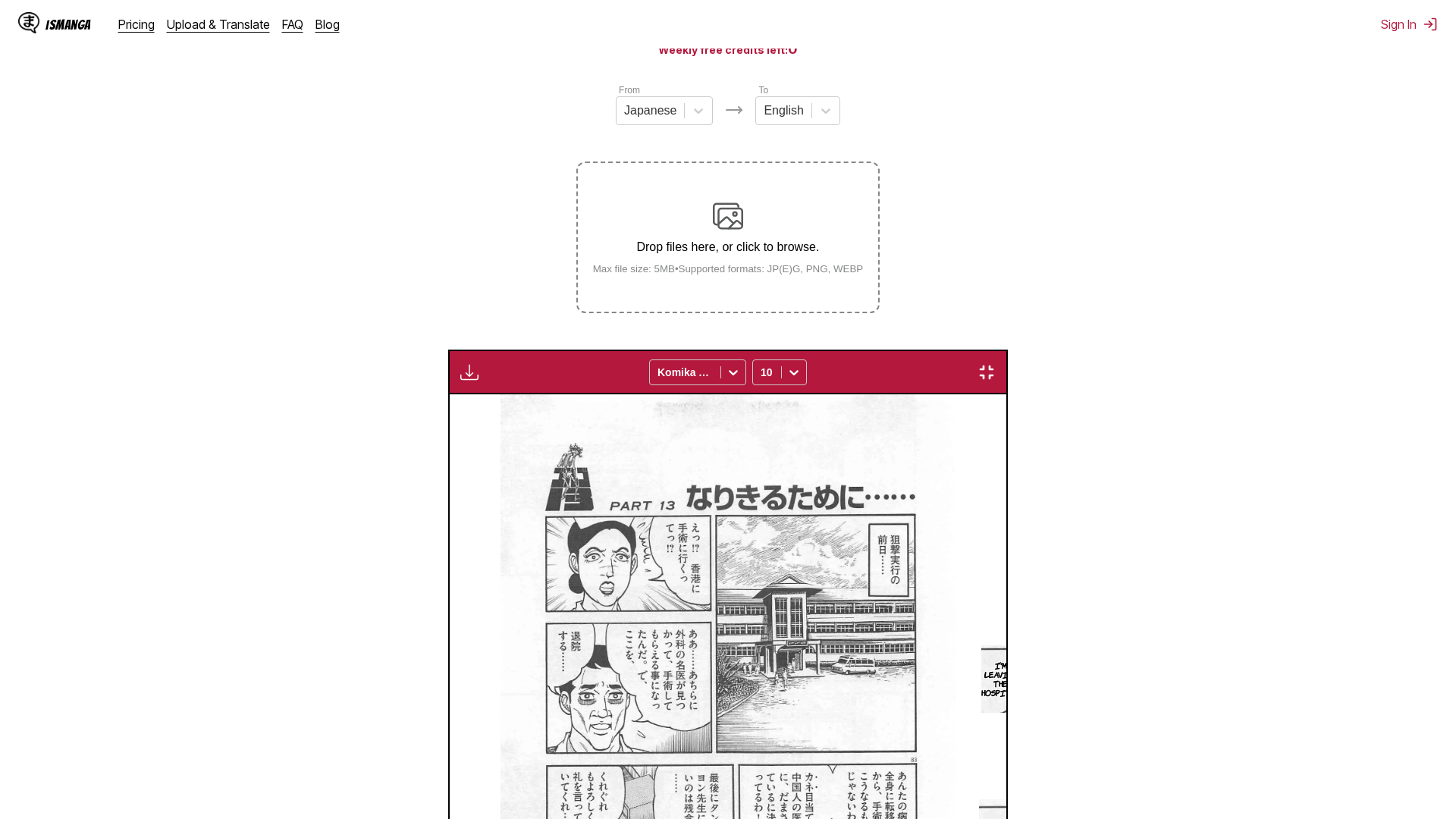
scroll to position [0, 27606]
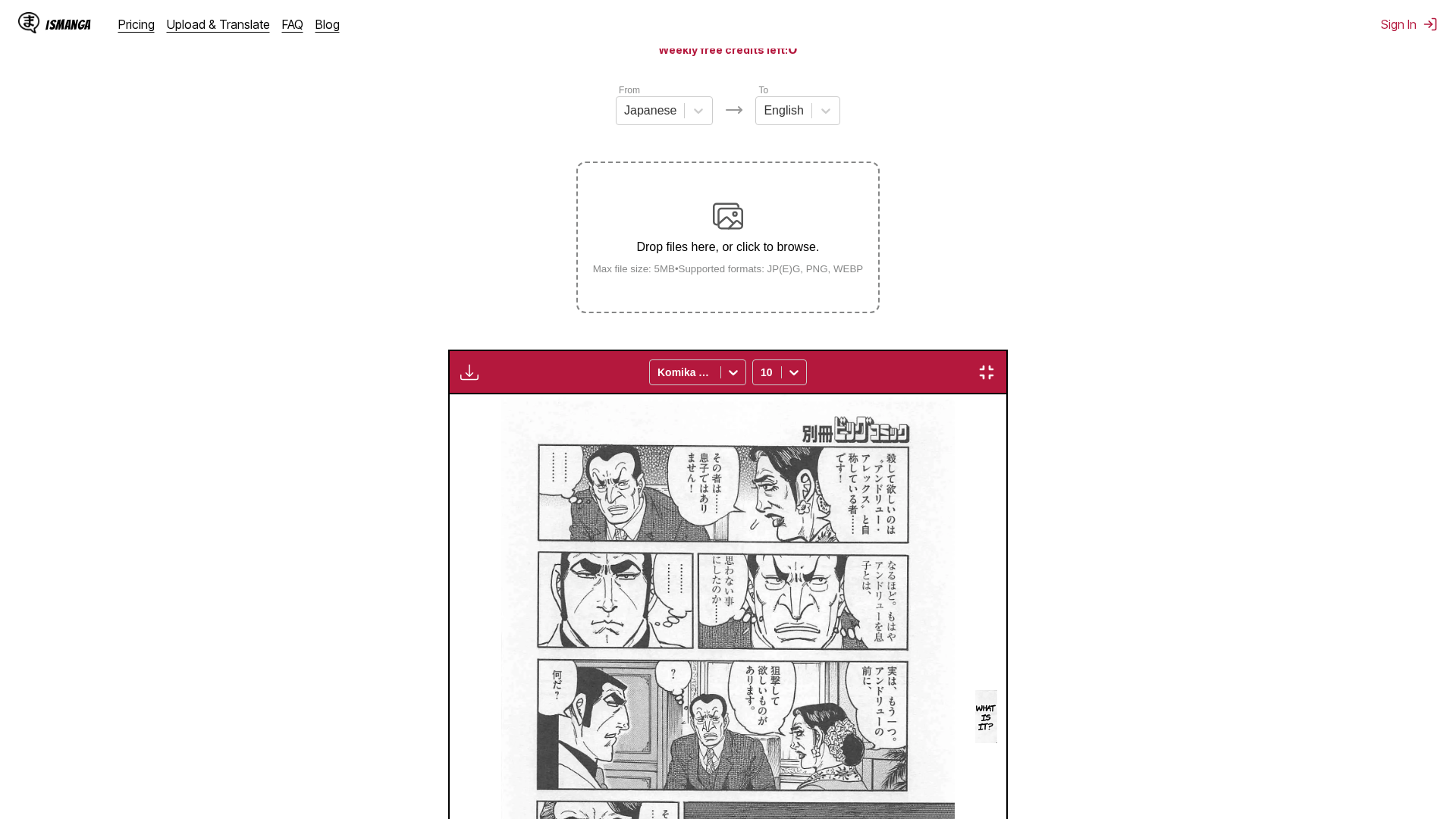
click at [996, 363] on img "button" at bounding box center [987, 372] width 18 height 18
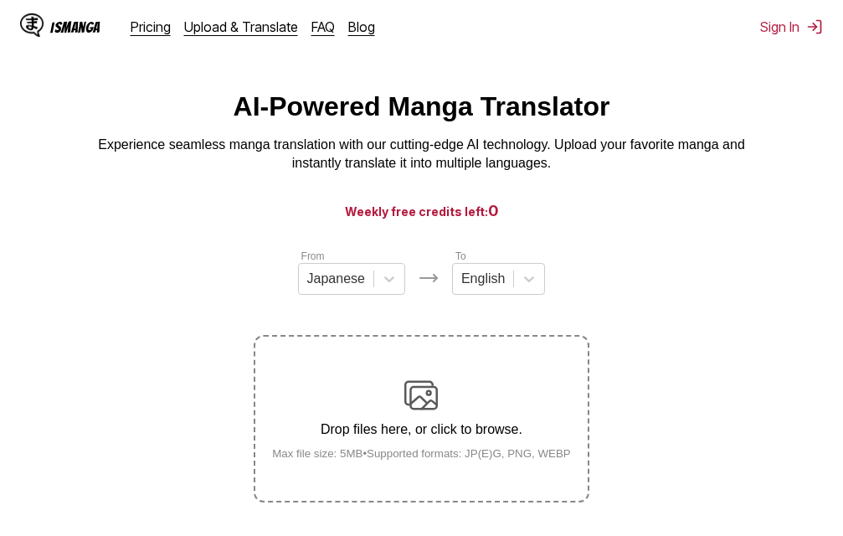
scroll to position [0, 0]
